Goal: Task Accomplishment & Management: Complete application form

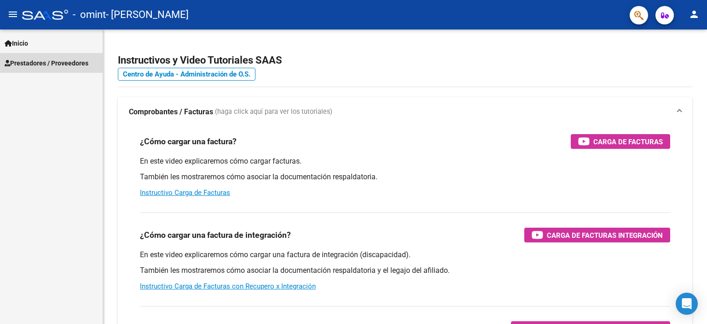
click at [66, 69] on link "Prestadores / Proveedores" at bounding box center [51, 63] width 103 height 20
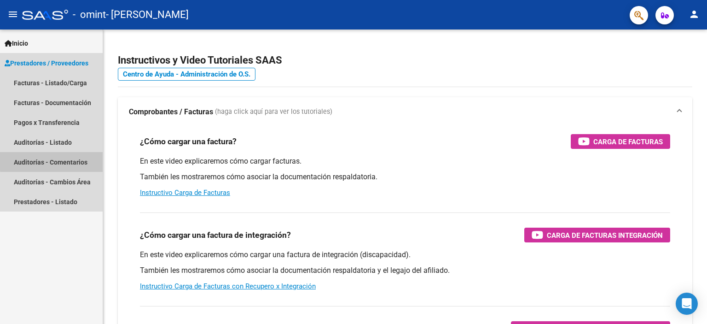
click at [64, 160] on link "Auditorías - Comentarios" at bounding box center [51, 162] width 103 height 20
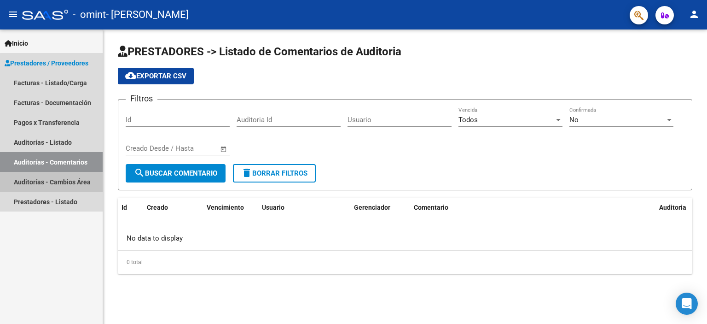
click at [52, 176] on link "Auditorías - Cambios Área" at bounding box center [51, 182] width 103 height 20
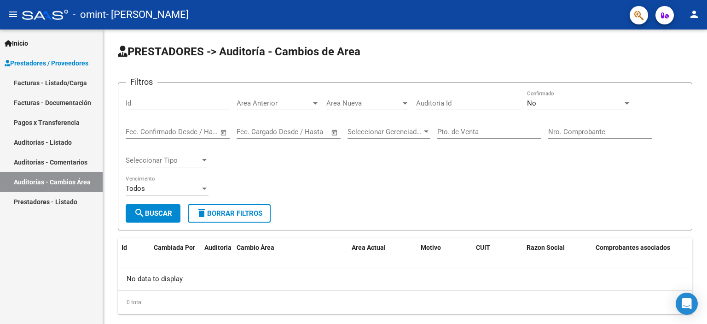
click at [43, 140] on link "Auditorías - Listado" at bounding box center [51, 142] width 103 height 20
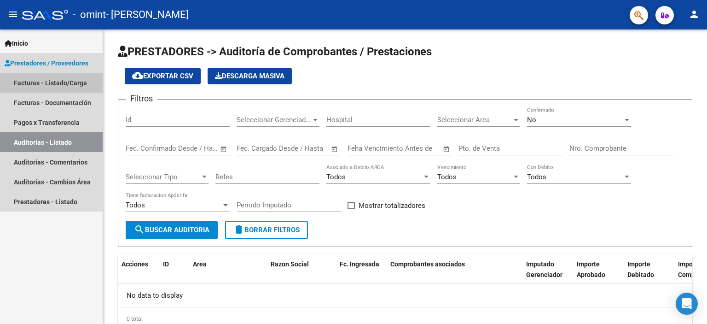
click at [66, 79] on link "Facturas - Listado/Carga" at bounding box center [51, 83] width 103 height 20
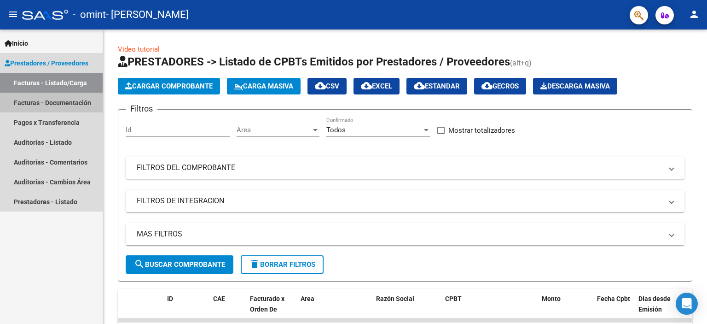
click at [62, 99] on link "Facturas - Documentación" at bounding box center [51, 103] width 103 height 20
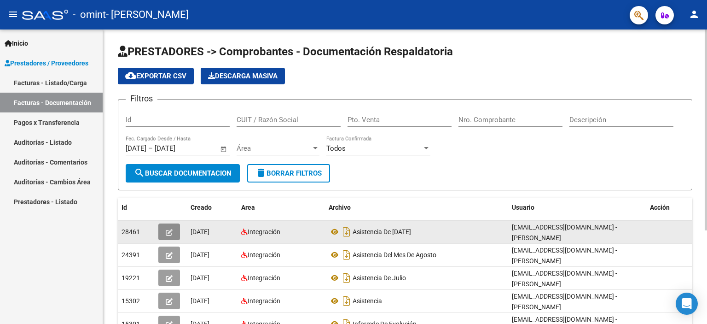
click at [175, 233] on button "button" at bounding box center [169, 231] width 22 height 17
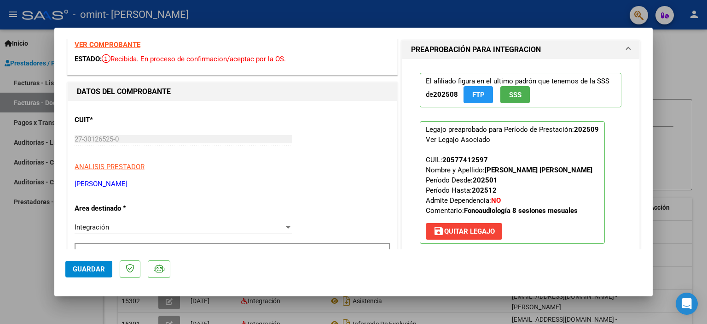
scroll to position [18, 0]
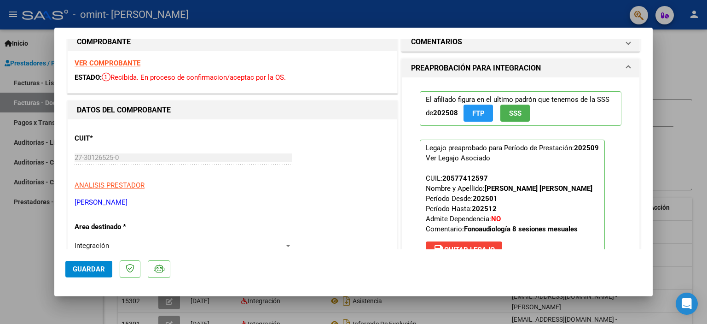
click at [700, 51] on div at bounding box center [353, 162] width 707 height 324
type input "$ 0,00"
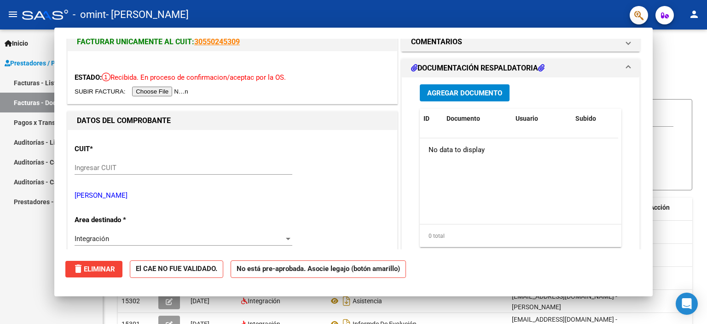
scroll to position [0, 0]
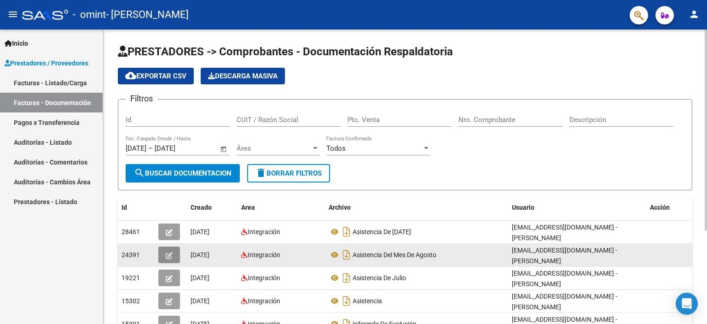
click at [174, 252] on button "button" at bounding box center [169, 254] width 22 height 17
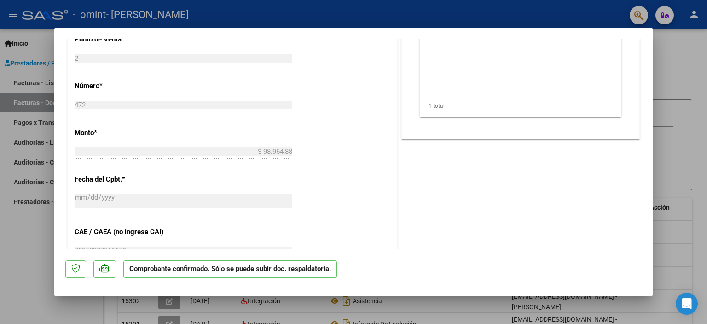
scroll to position [472, 0]
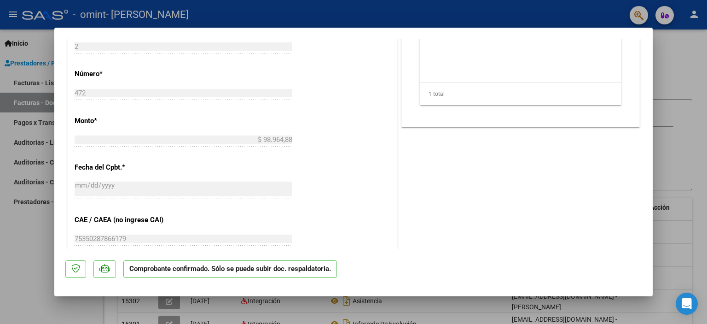
click at [682, 79] on div at bounding box center [353, 162] width 707 height 324
type input "$ 0,00"
